Goal: Task Accomplishment & Management: Use online tool/utility

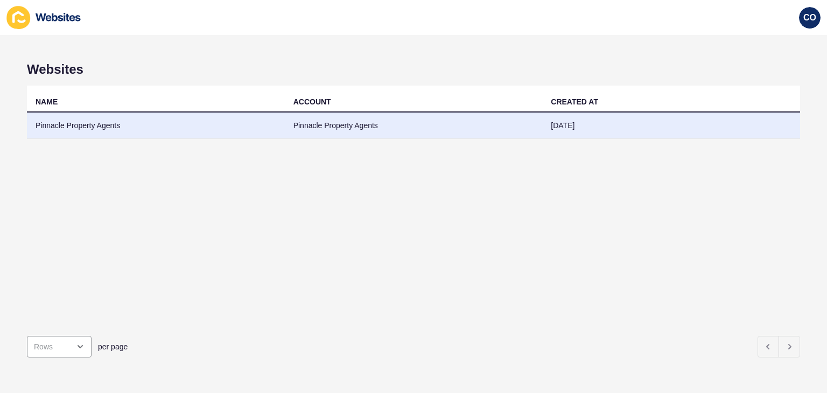
click at [108, 119] on td "Pinnacle Property Agents" at bounding box center [156, 125] width 258 height 26
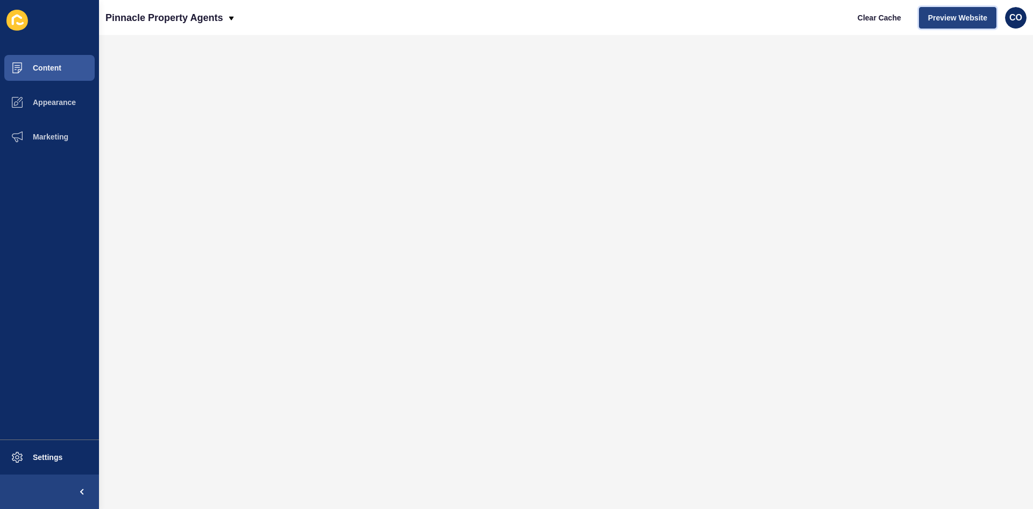
click at [826, 18] on span "Preview Website" at bounding box center [957, 17] width 59 height 11
click at [64, 139] on span "Marketing" at bounding box center [33, 136] width 70 height 9
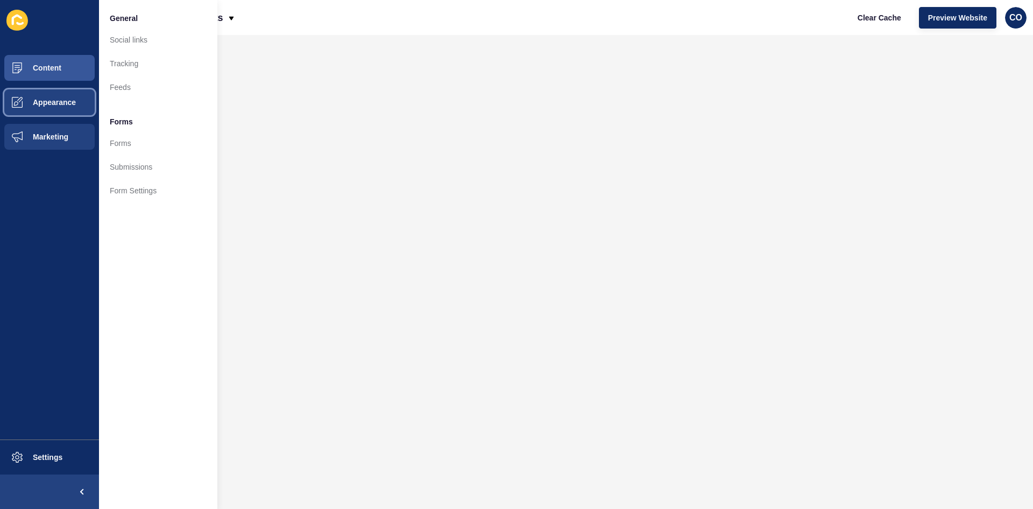
click at [50, 106] on span "Appearance" at bounding box center [36, 102] width 77 height 9
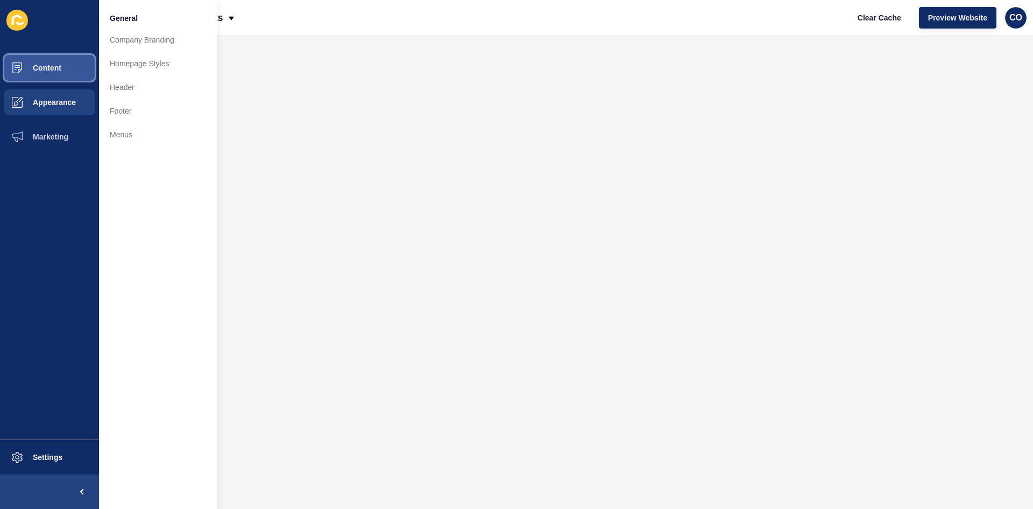
click at [77, 67] on button "Content" at bounding box center [49, 68] width 99 height 34
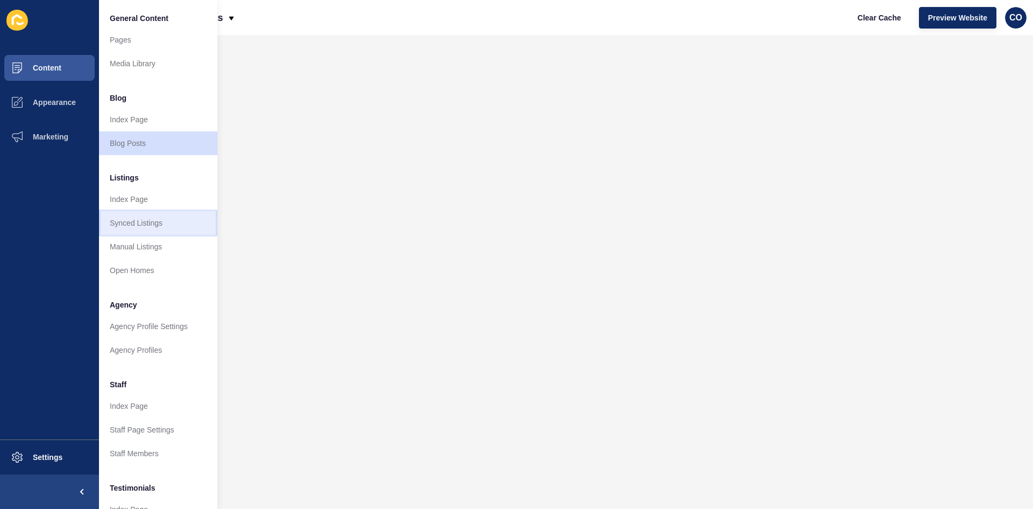
click at [140, 222] on link "Synced Listings" at bounding box center [158, 223] width 118 height 24
